Goal: Obtain resource: Obtain resource

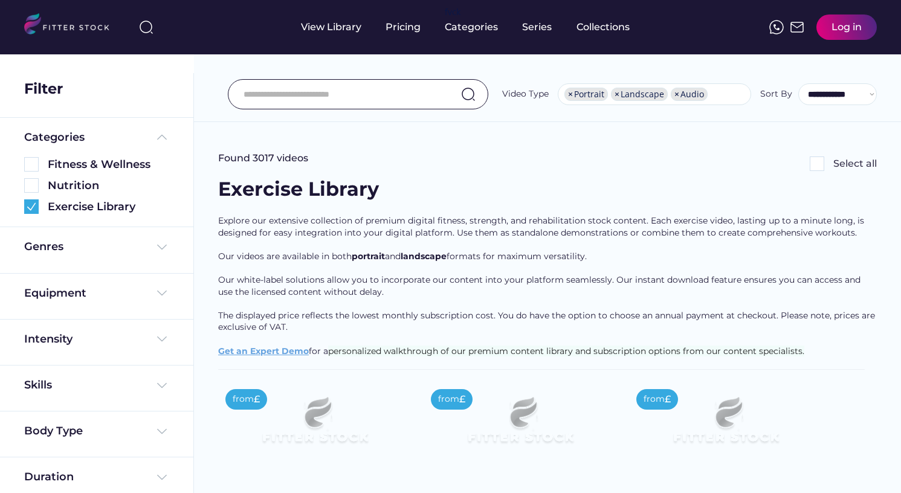
select select "**********"
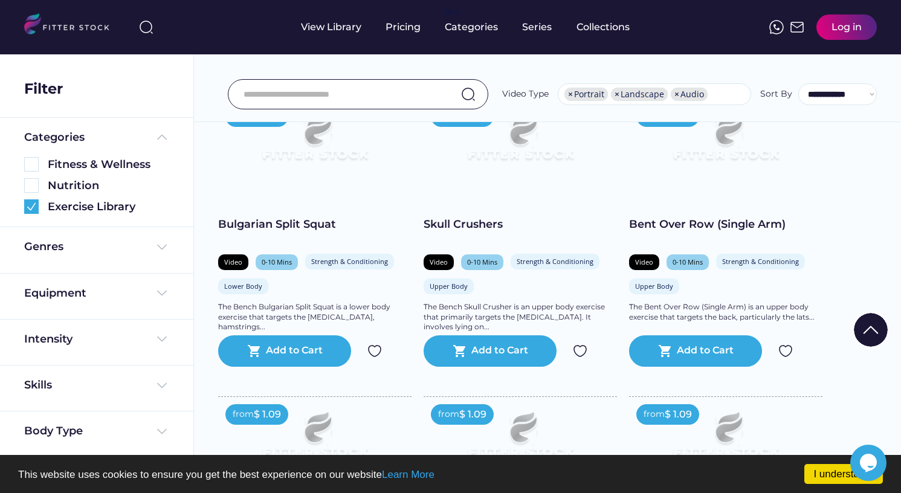
scroll to position [1457, 0]
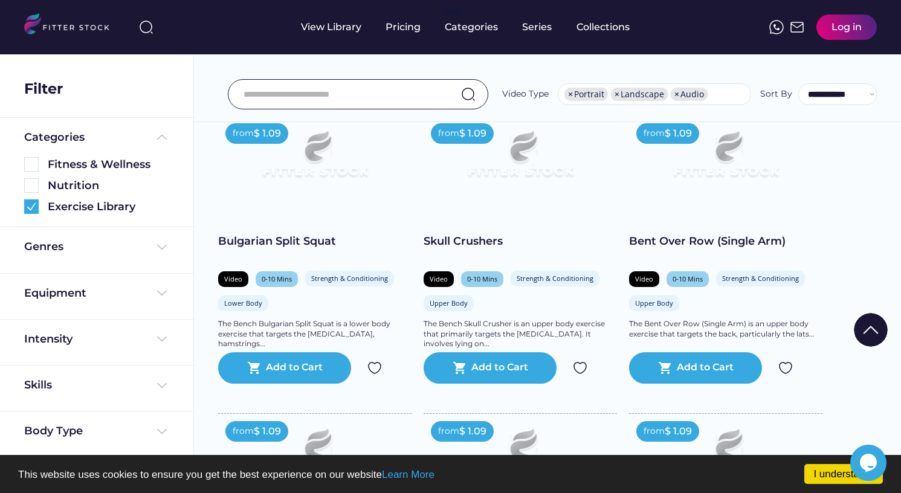
click at [349, 155] on img at bounding box center [314, 159] width 155 height 87
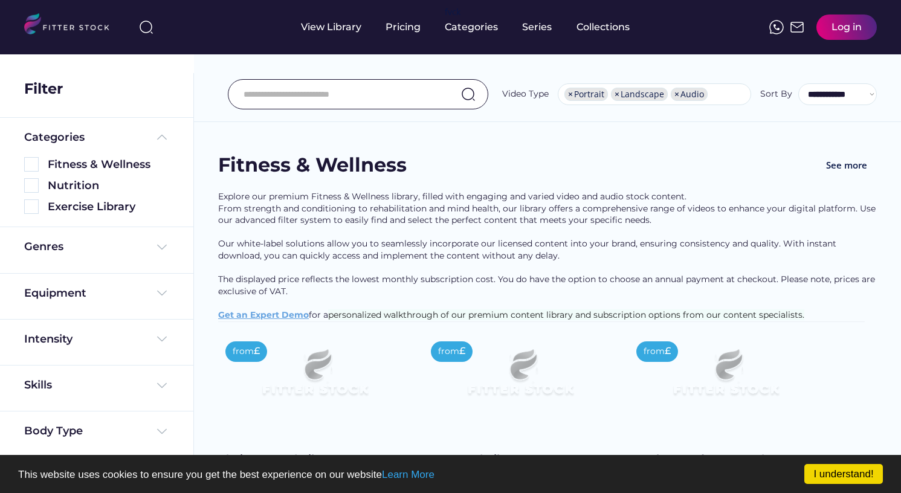
select select "**********"
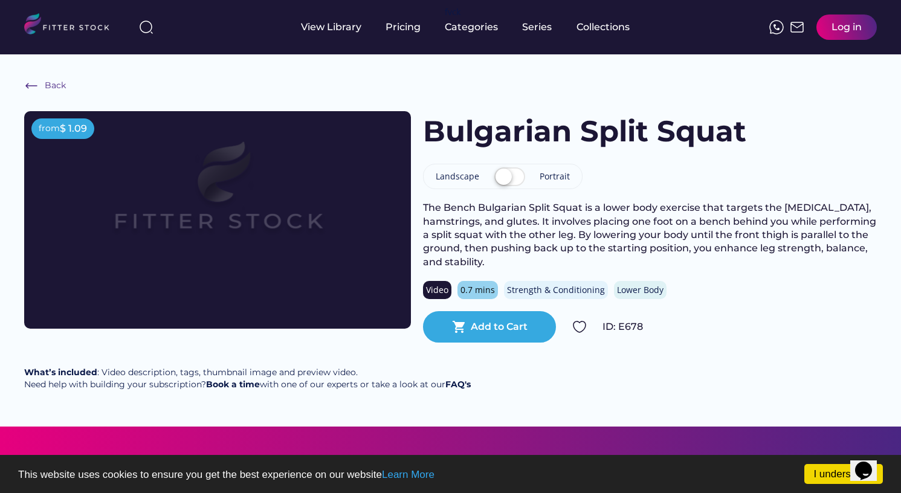
click at [515, 178] on label at bounding box center [509, 177] width 37 height 27
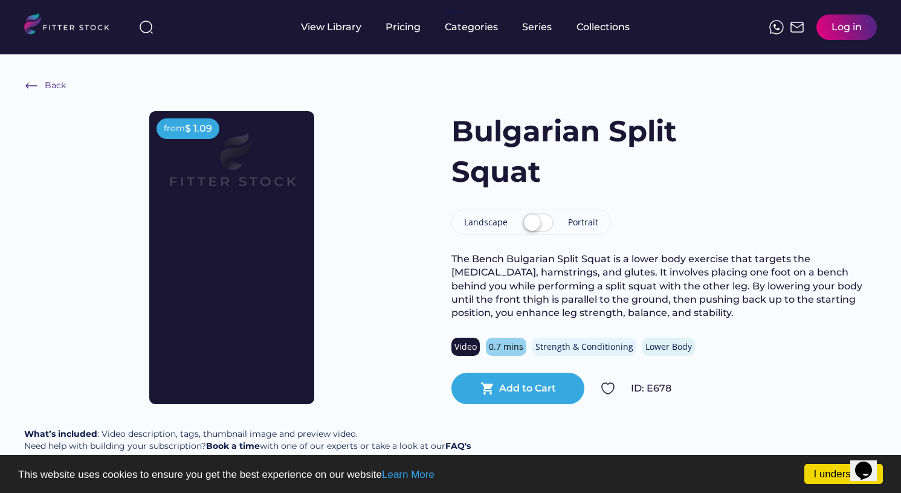
scroll to position [5, 0]
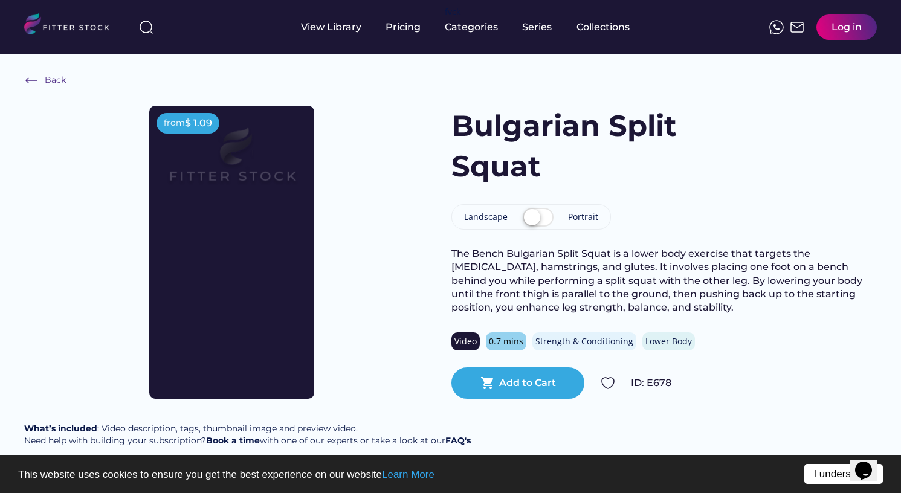
click at [816, 471] on link "I understand!" at bounding box center [843, 474] width 79 height 20
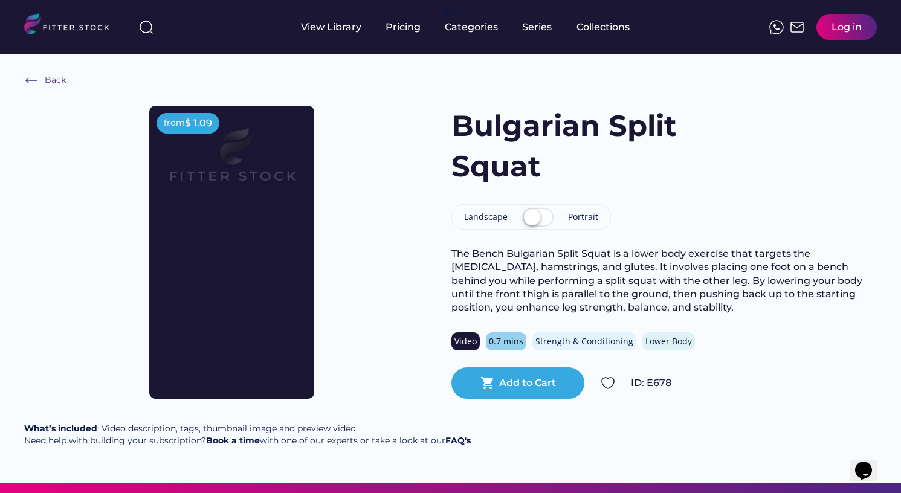
click at [524, 208] on label at bounding box center [538, 218] width 37 height 27
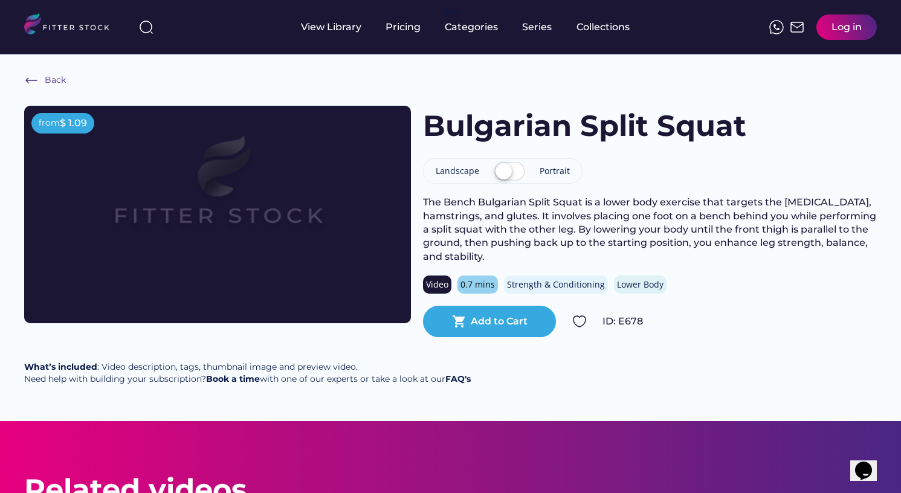
click at [734, 170] on div "Bulgarian Split Squat Landscape Portrait The Bench Bulgarian Split Squat is a l…" at bounding box center [650, 221] width 454 height 231
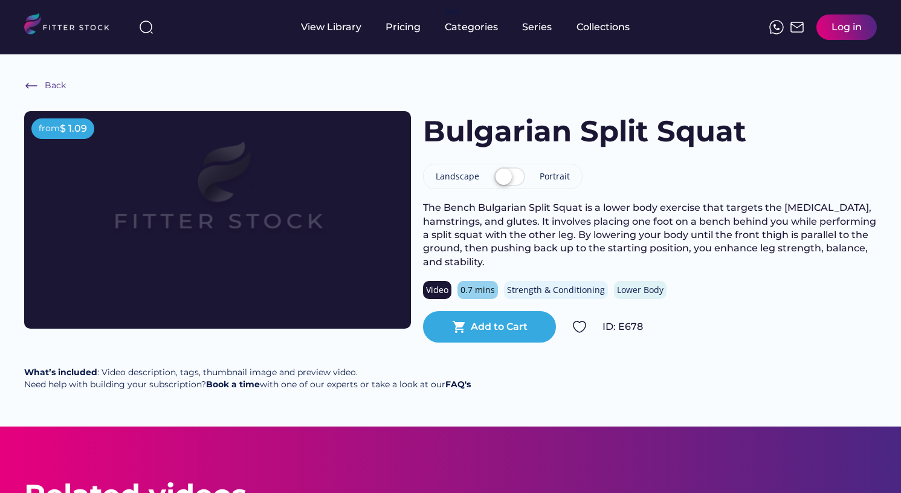
click at [126, 215] on img at bounding box center [217, 198] width 309 height 174
click at [112, 82] on div "Back from $ 1.09 Bulgarian Split Squat Landscape Portrait The Bench Bulgarian S…" at bounding box center [450, 240] width 901 height 372
click at [145, 189] on img at bounding box center [217, 198] width 309 height 174
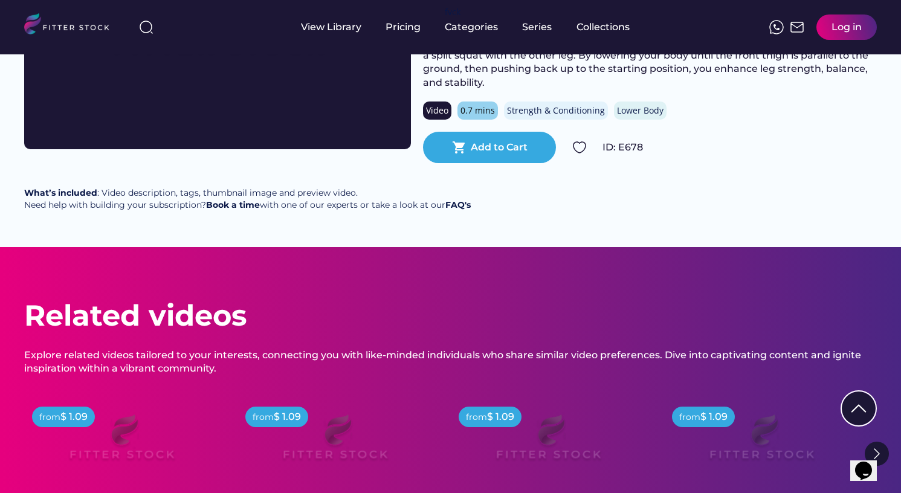
scroll to position [392, 0]
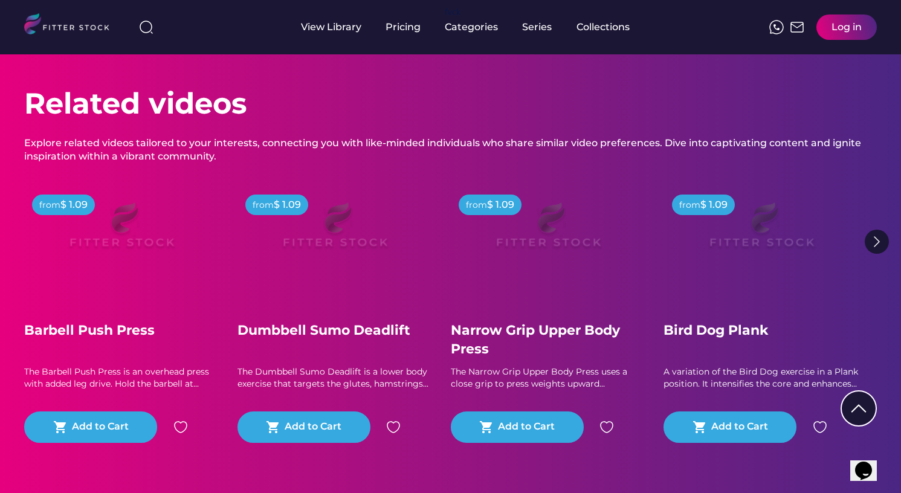
click at [755, 262] on img at bounding box center [761, 230] width 155 height 87
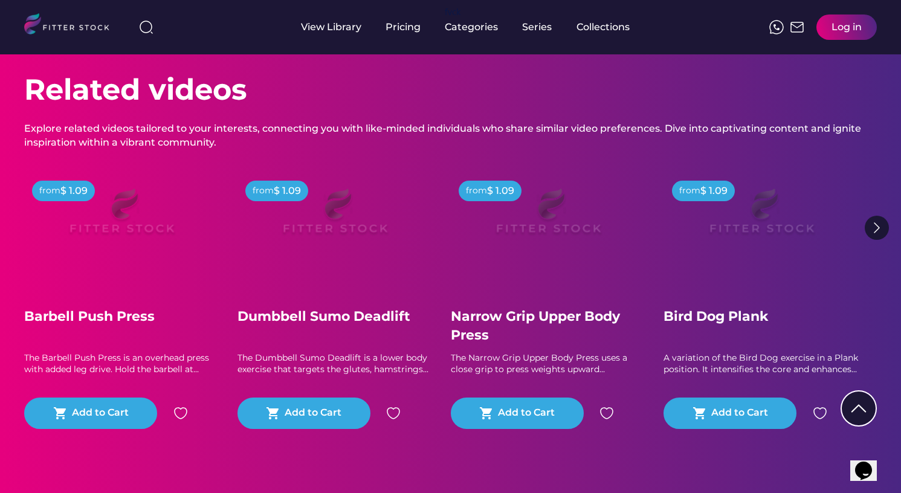
scroll to position [377, 0]
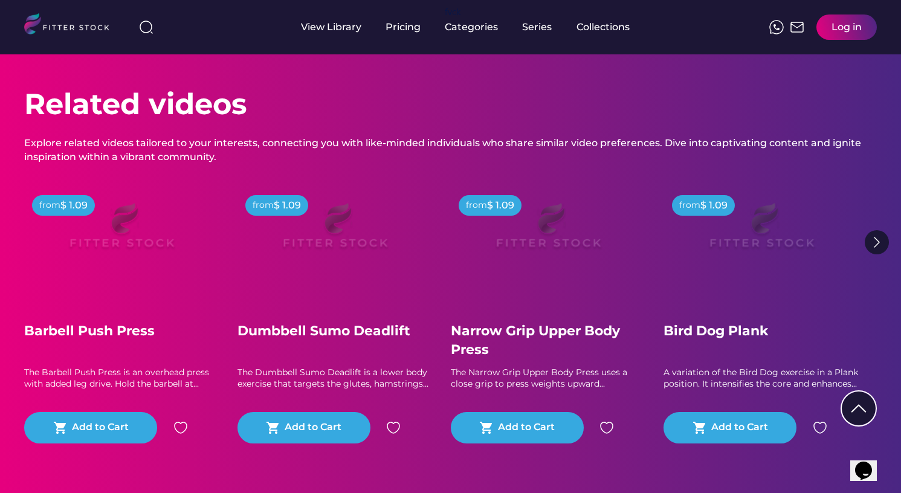
click at [705, 242] on img at bounding box center [761, 231] width 155 height 87
